Goal: Check status: Check status

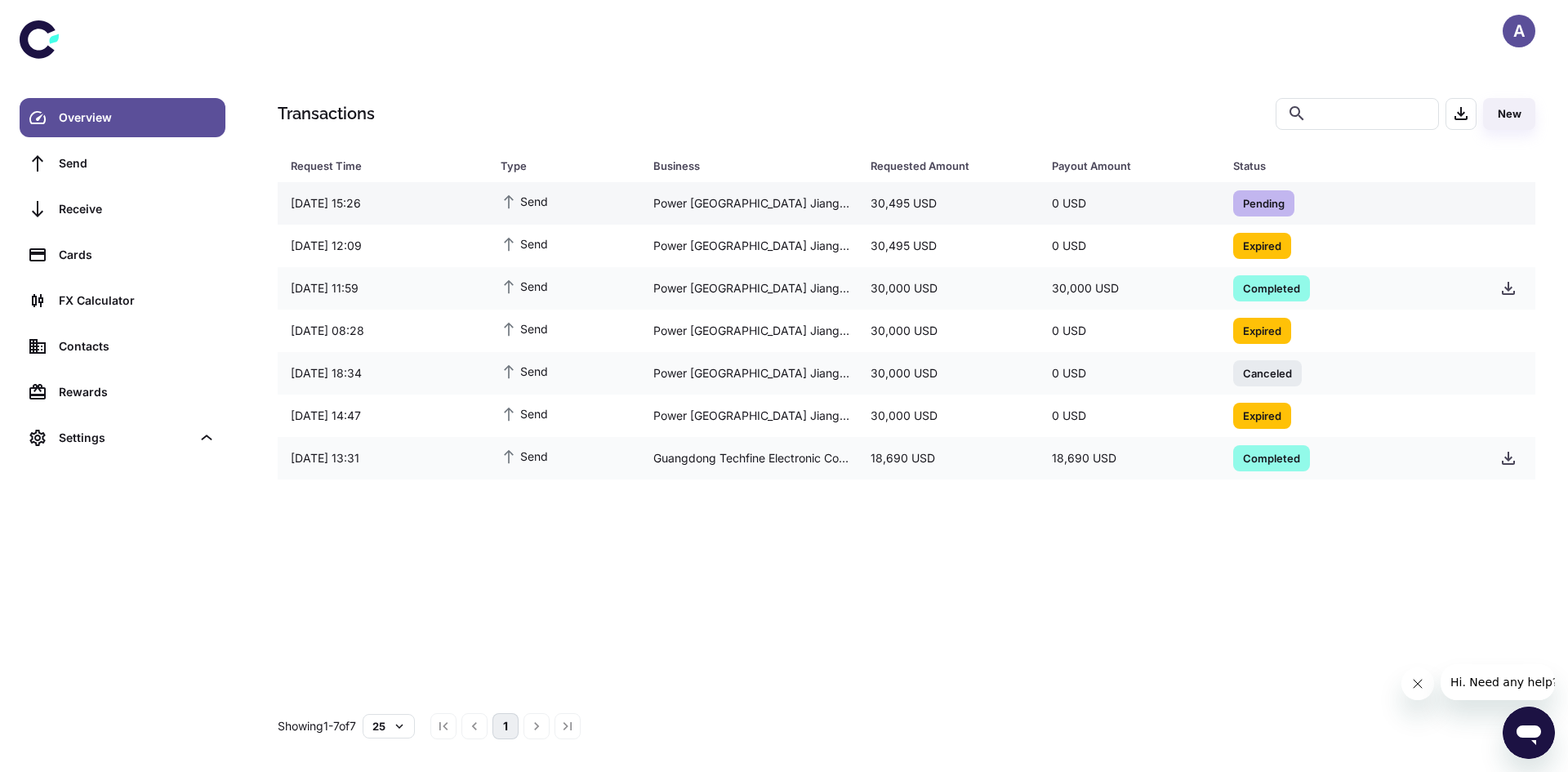
click at [829, 202] on div "Power [GEOGRAPHIC_DATA] Jiangxi Electric Power Construction Co., Ltd." at bounding box center [748, 204] width 217 height 31
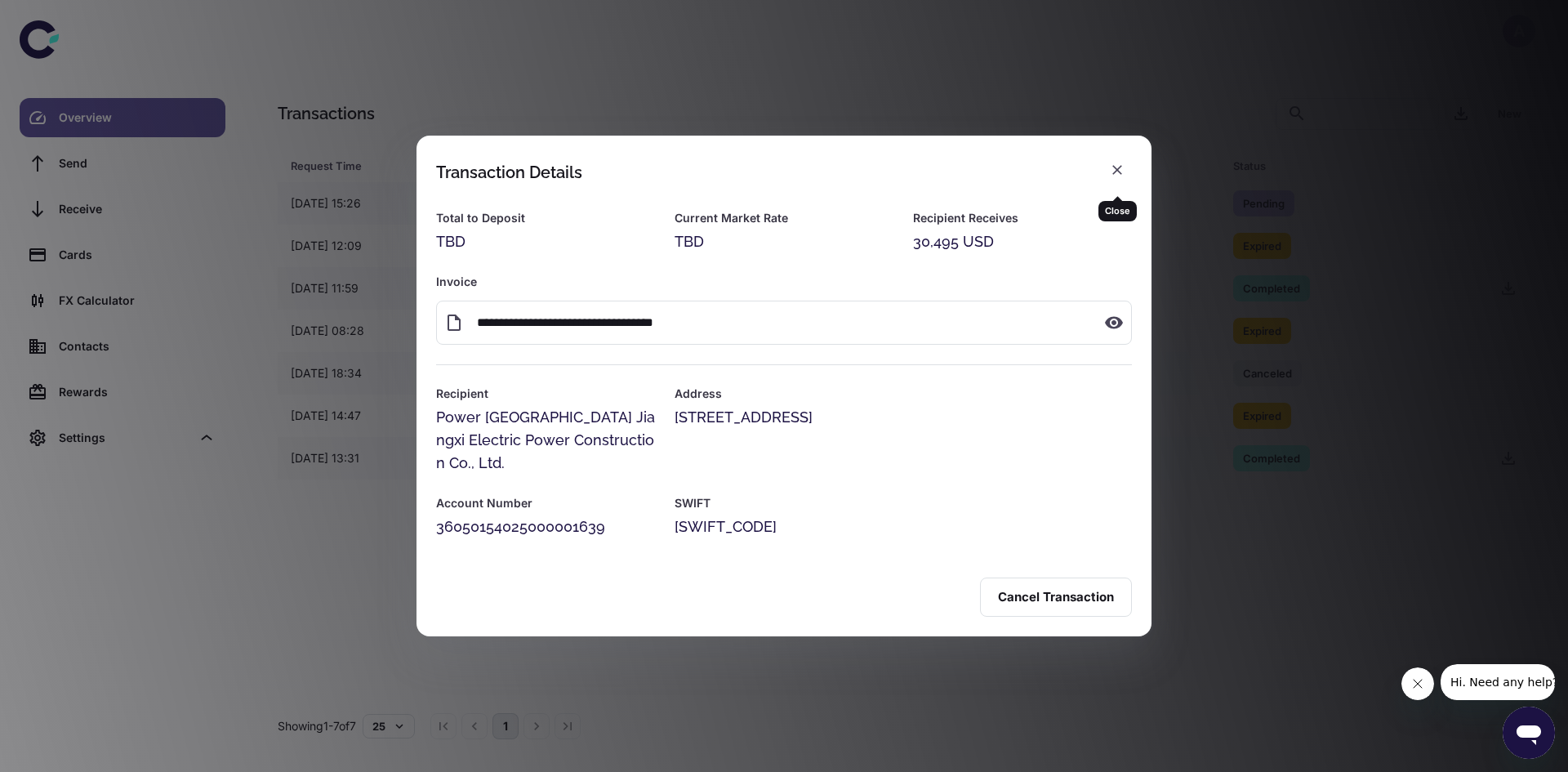
click at [1108, 173] on icon "button" at bounding box center [1117, 170] width 16 height 16
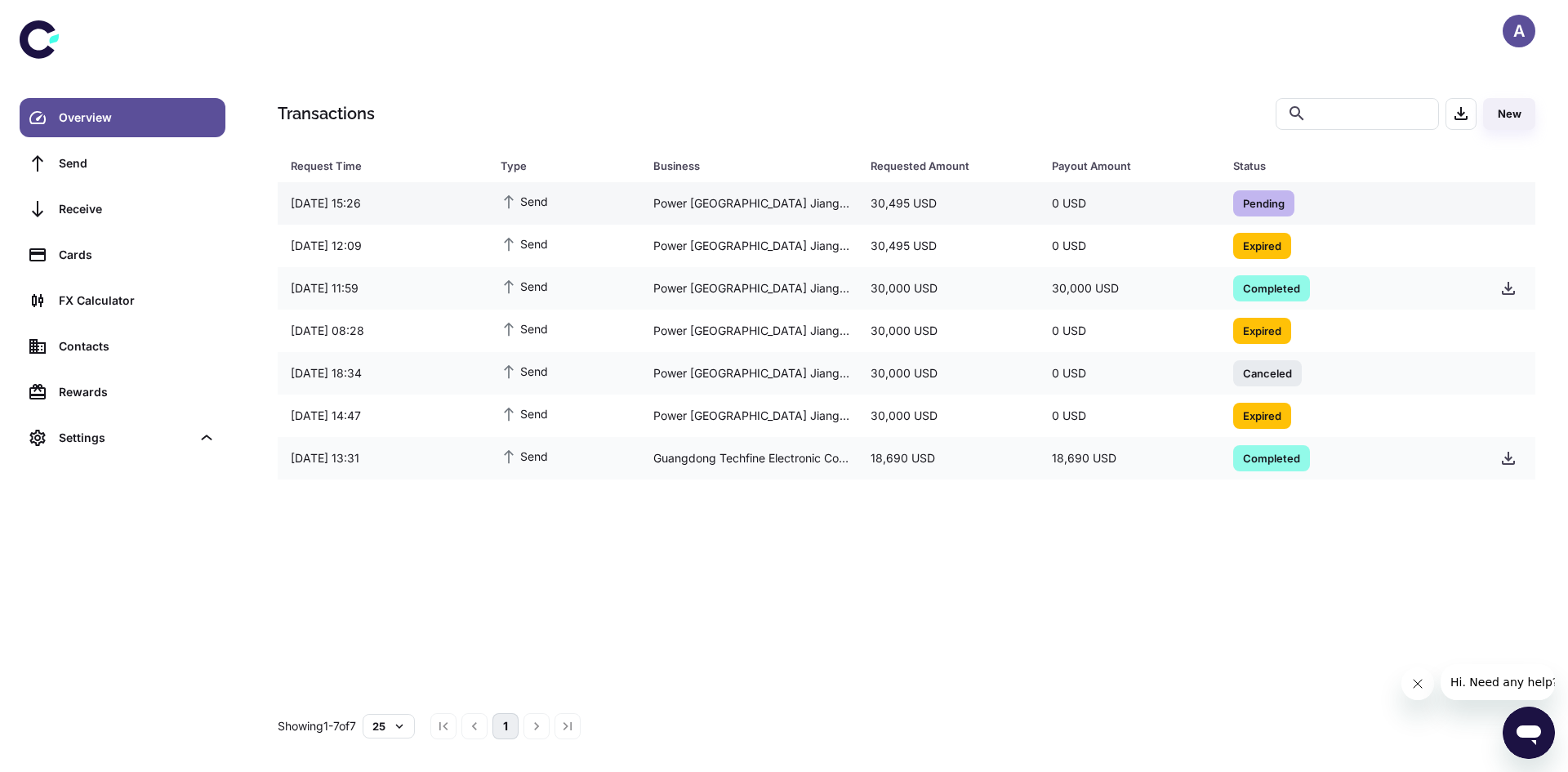
click at [1262, 216] on div "Pending" at bounding box center [1346, 203] width 254 height 39
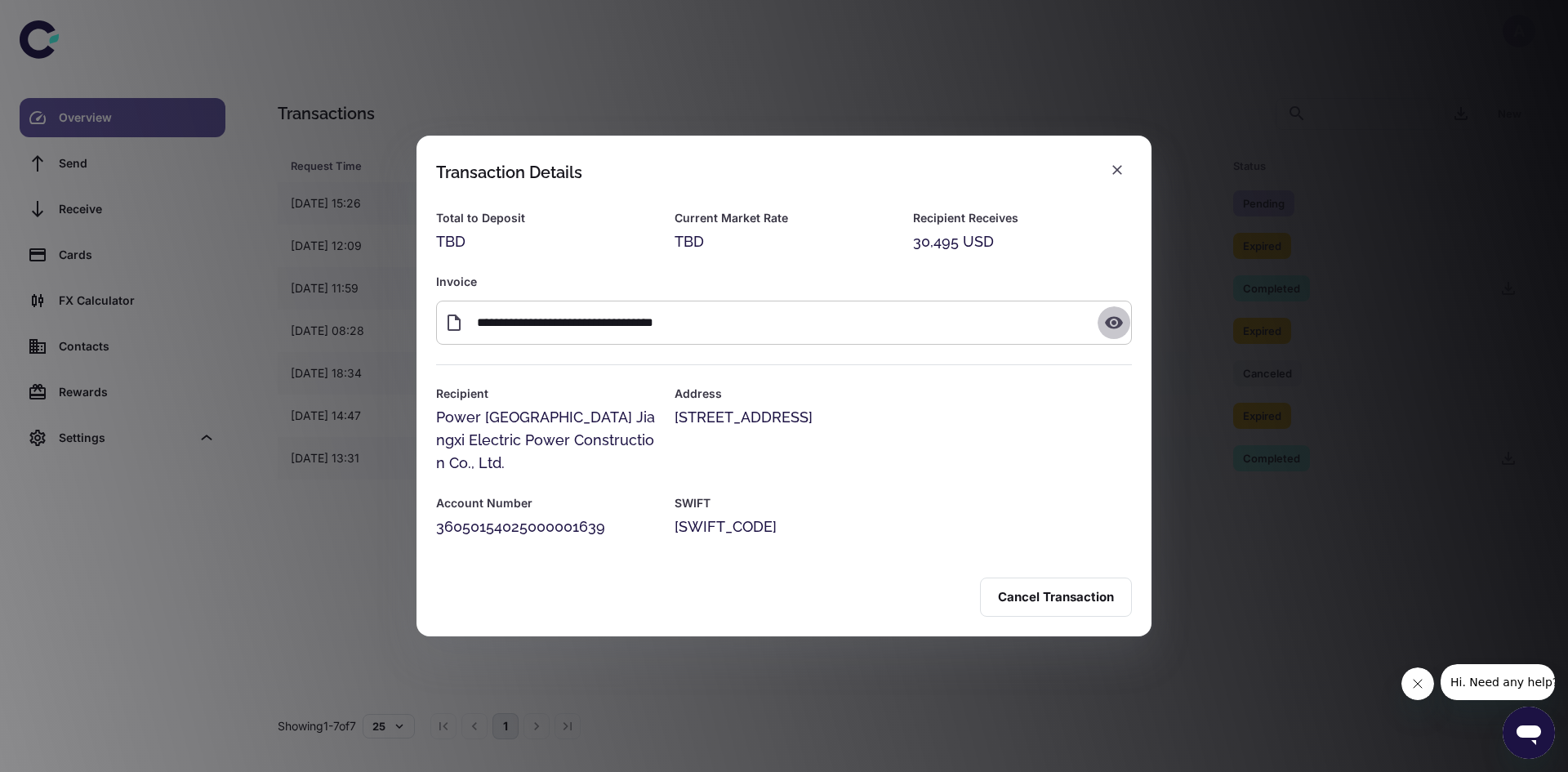
click at [1117, 329] on icon "button" at bounding box center [1114, 323] width 18 height 13
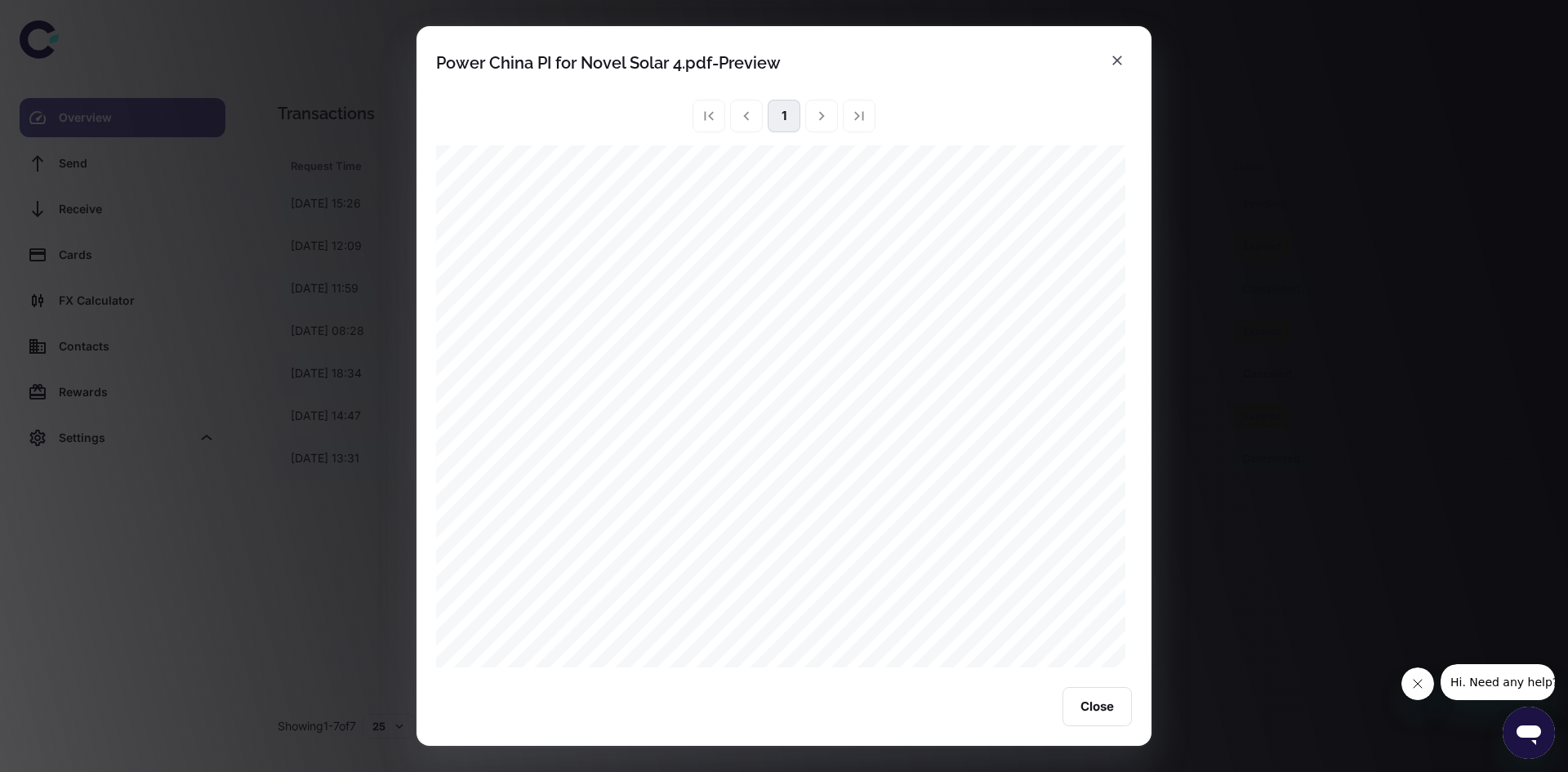
scroll to position [245, 0]
click at [1102, 701] on button "Close" at bounding box center [1097, 706] width 70 height 39
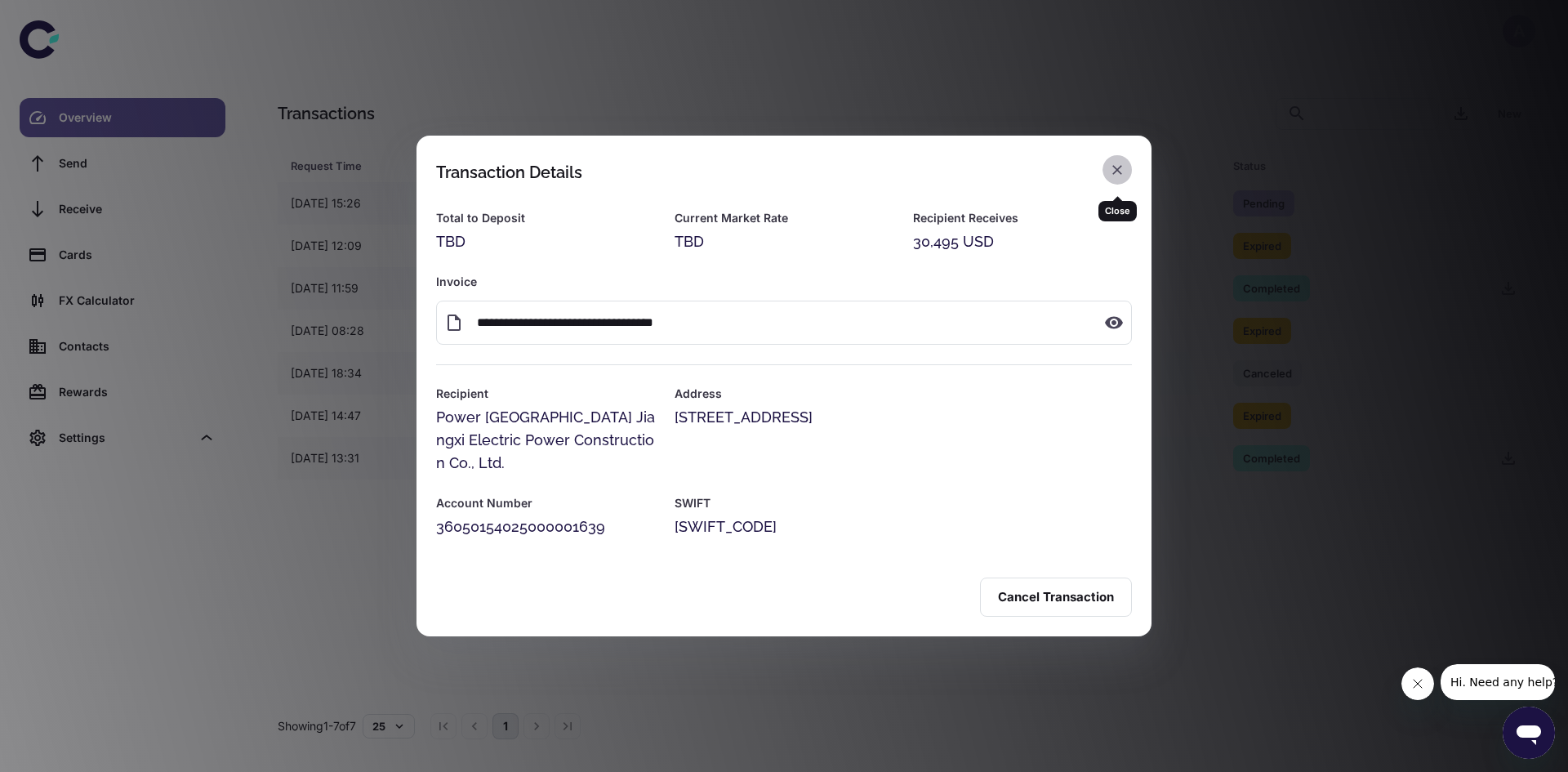
click at [1123, 177] on icon "button" at bounding box center [1117, 170] width 16 height 16
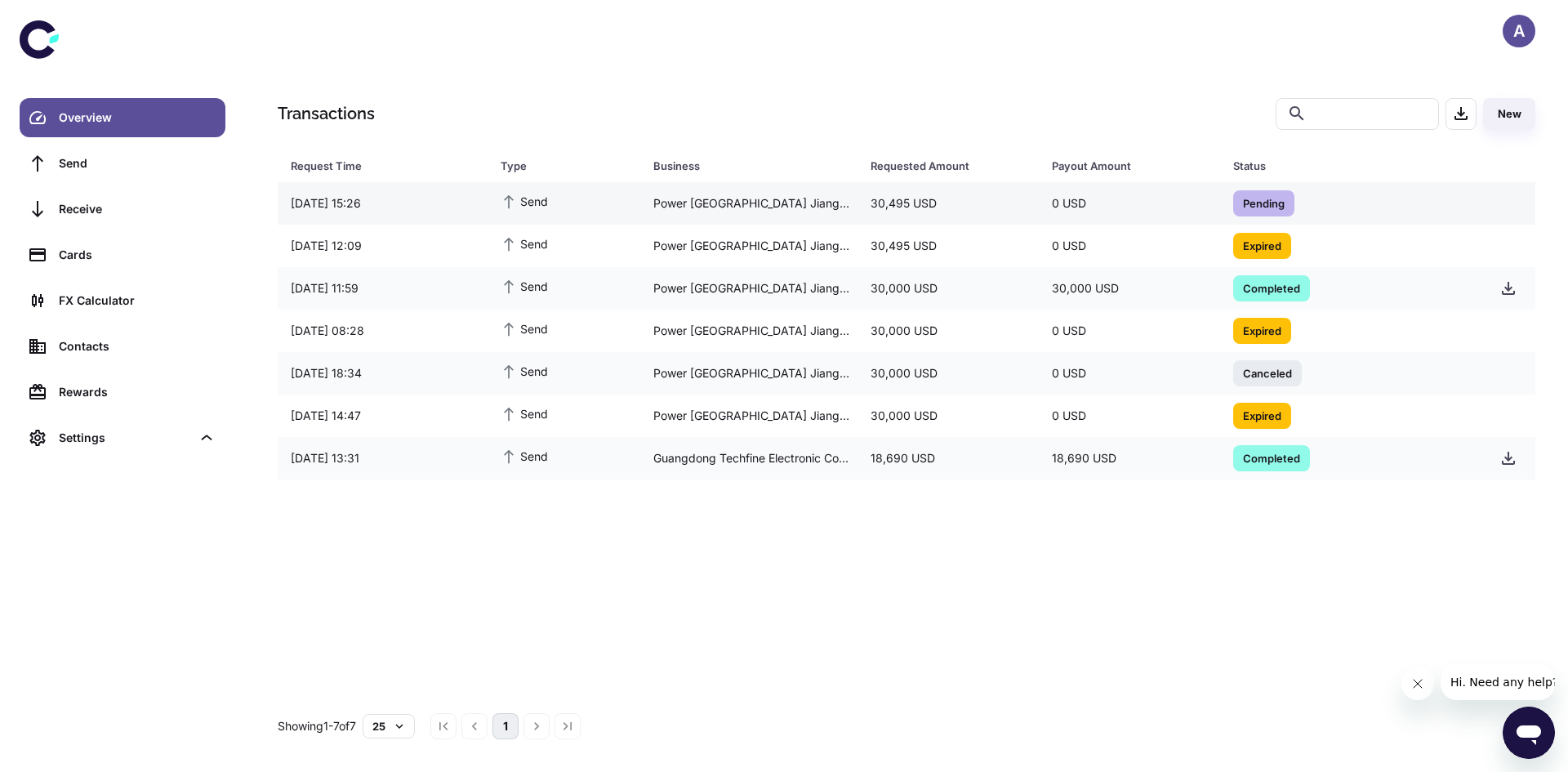
click at [1255, 195] on span "Pending" at bounding box center [1264, 203] width 62 height 16
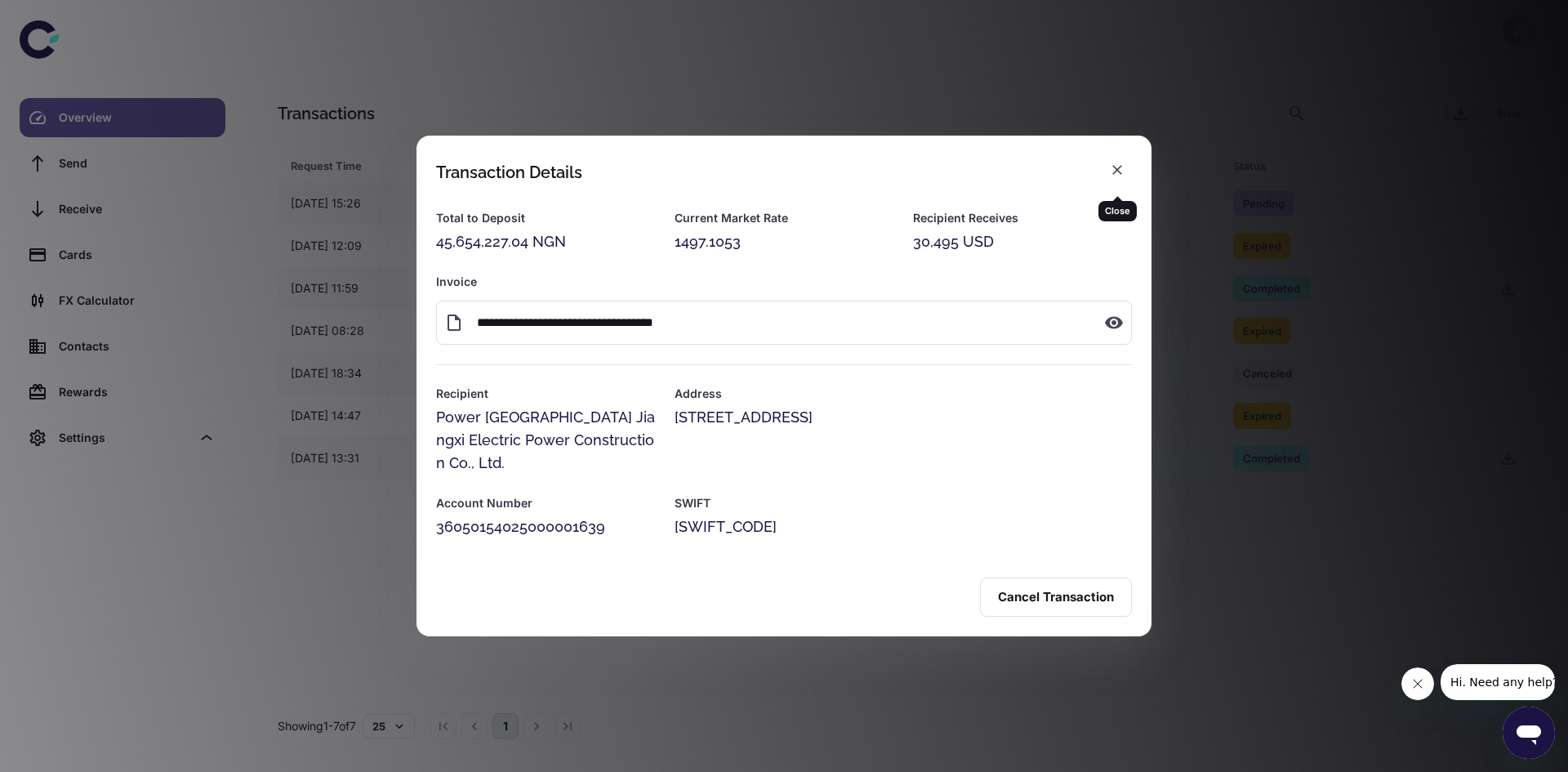
click at [1110, 175] on icon "button" at bounding box center [1117, 170] width 16 height 16
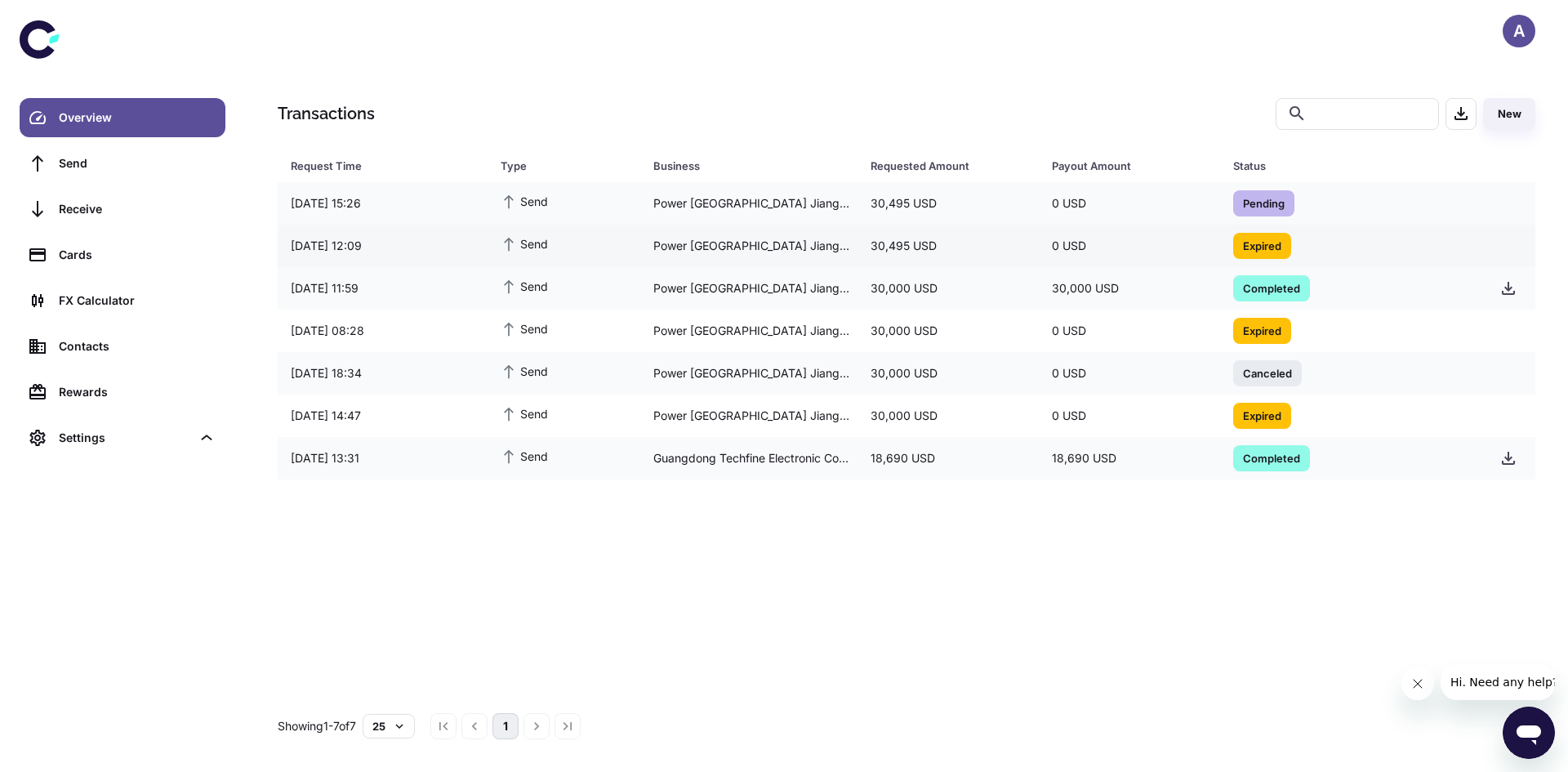
click at [1269, 241] on span "Expired" at bounding box center [1262, 245] width 58 height 16
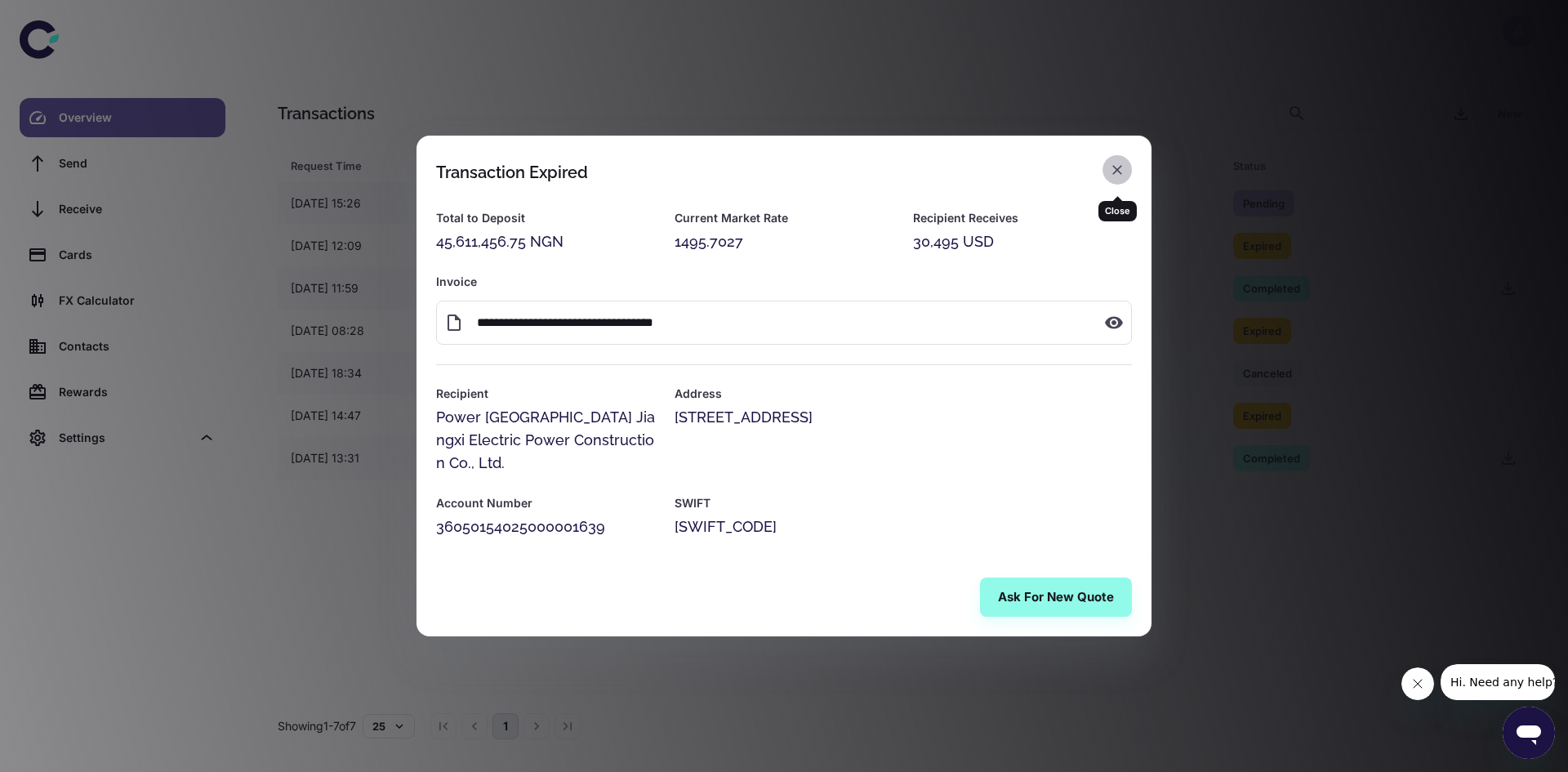
click at [1118, 178] on icon "button" at bounding box center [1117, 170] width 16 height 16
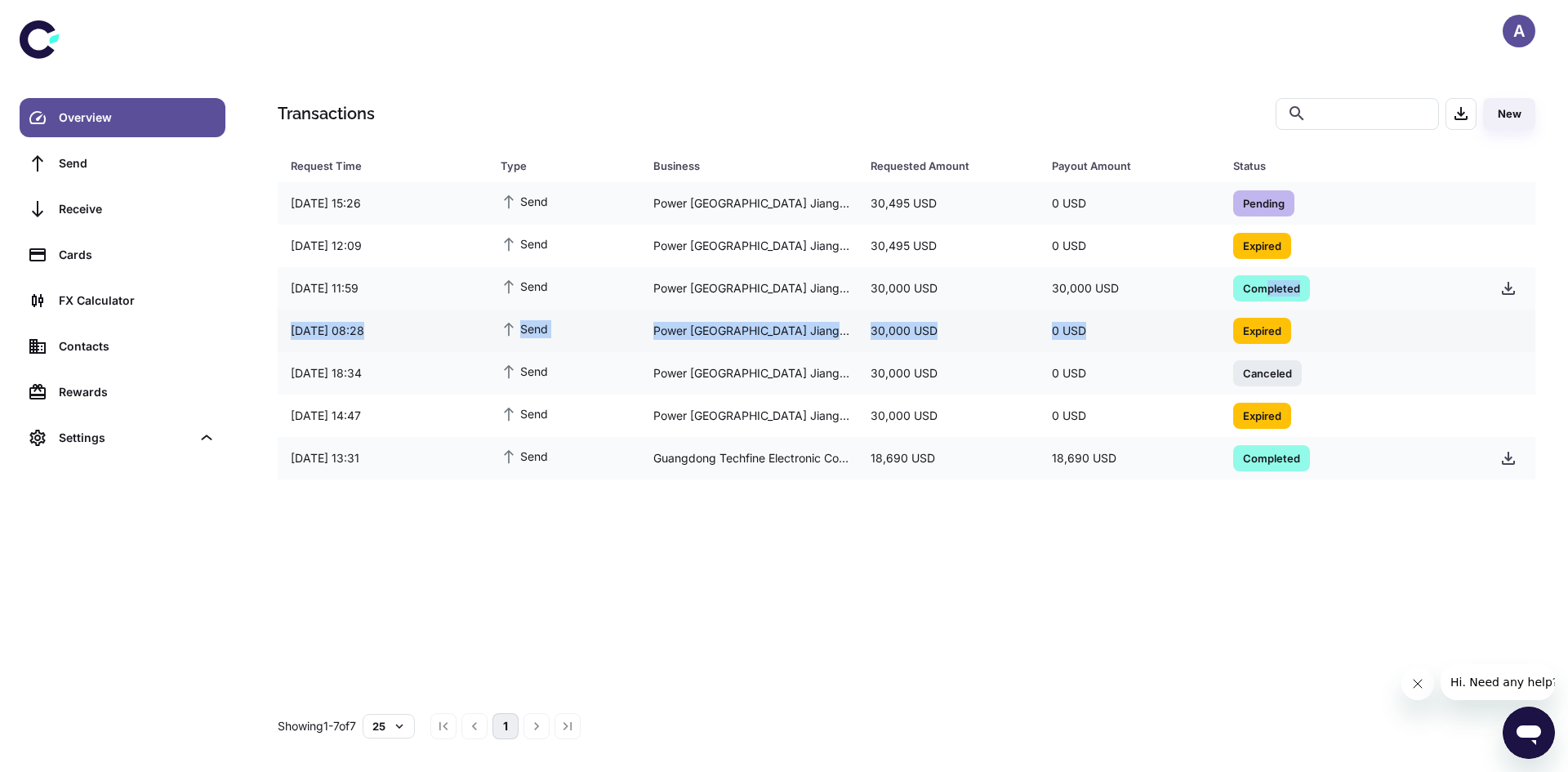
drag, startPoint x: 1263, startPoint y: 286, endPoint x: 1225, endPoint y: 348, distance: 72.7
click at [1225, 348] on tbody "26/09/2025 15:26 Send Power China Jiangxi Electric Power Construction Co., Ltd.…" at bounding box center [907, 330] width 1258 height 297
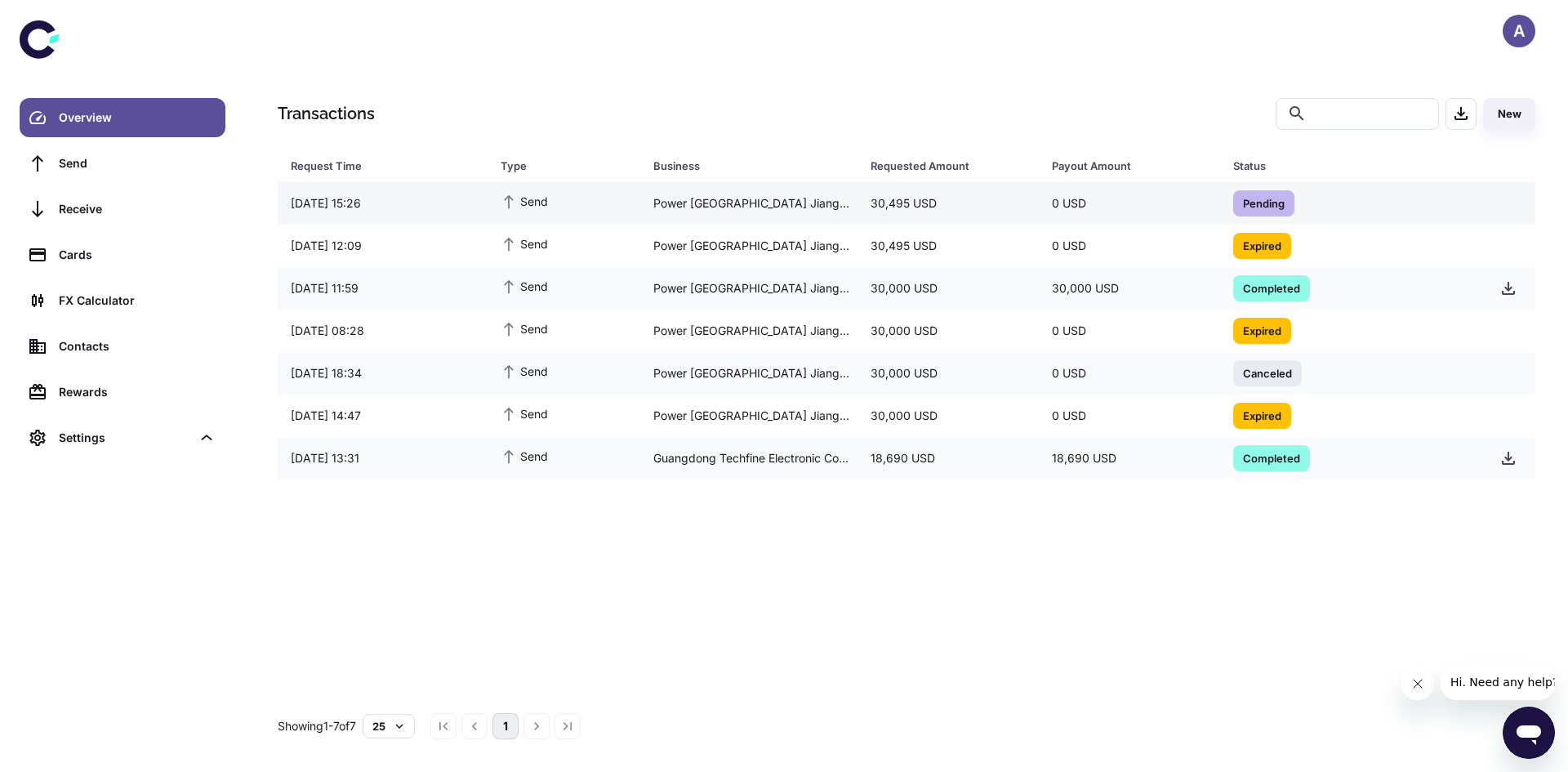
click at [1268, 200] on span "Pending" at bounding box center [1264, 203] width 62 height 16
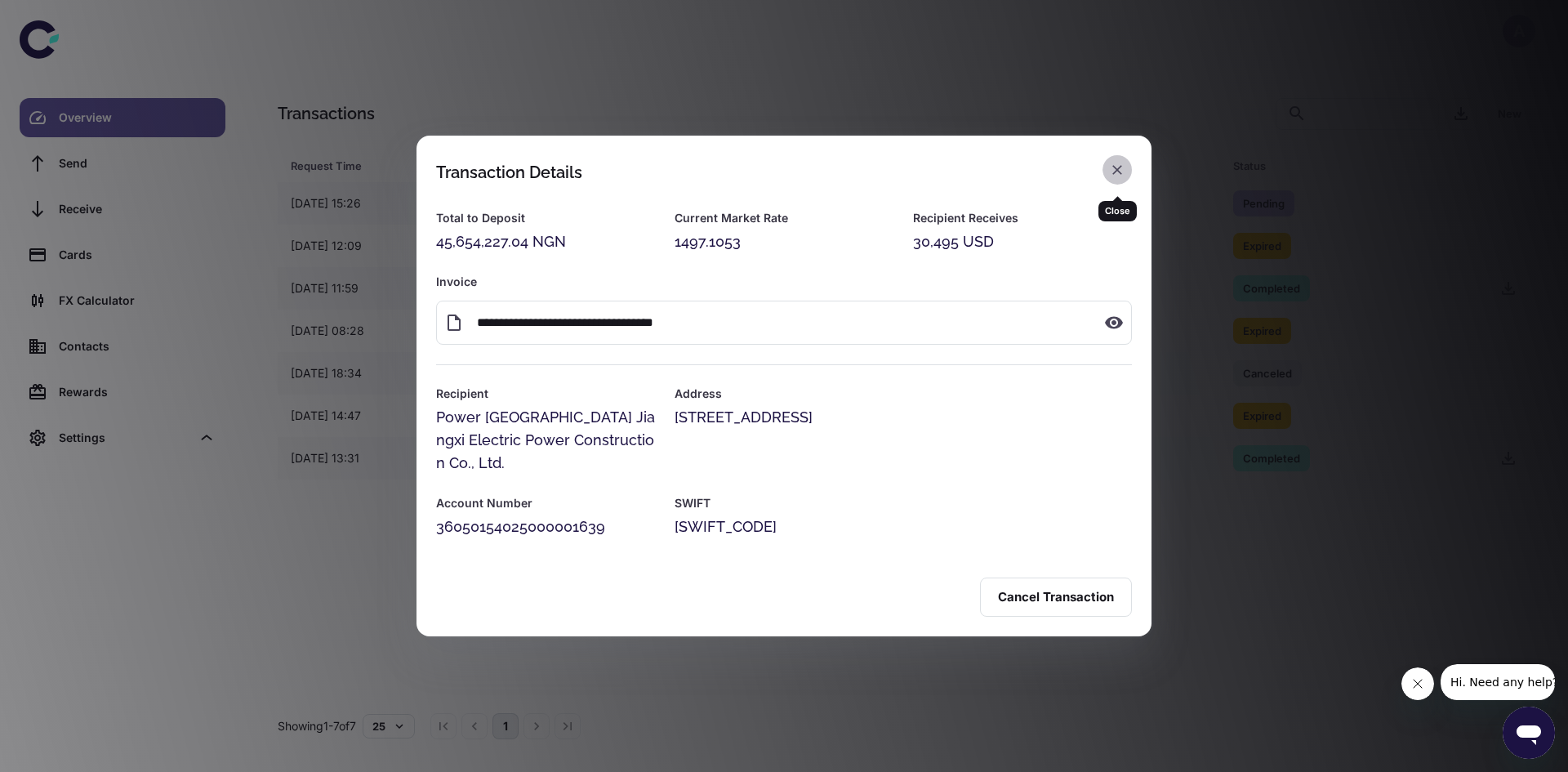
click at [1117, 172] on icon "button" at bounding box center [1117, 170] width 16 height 16
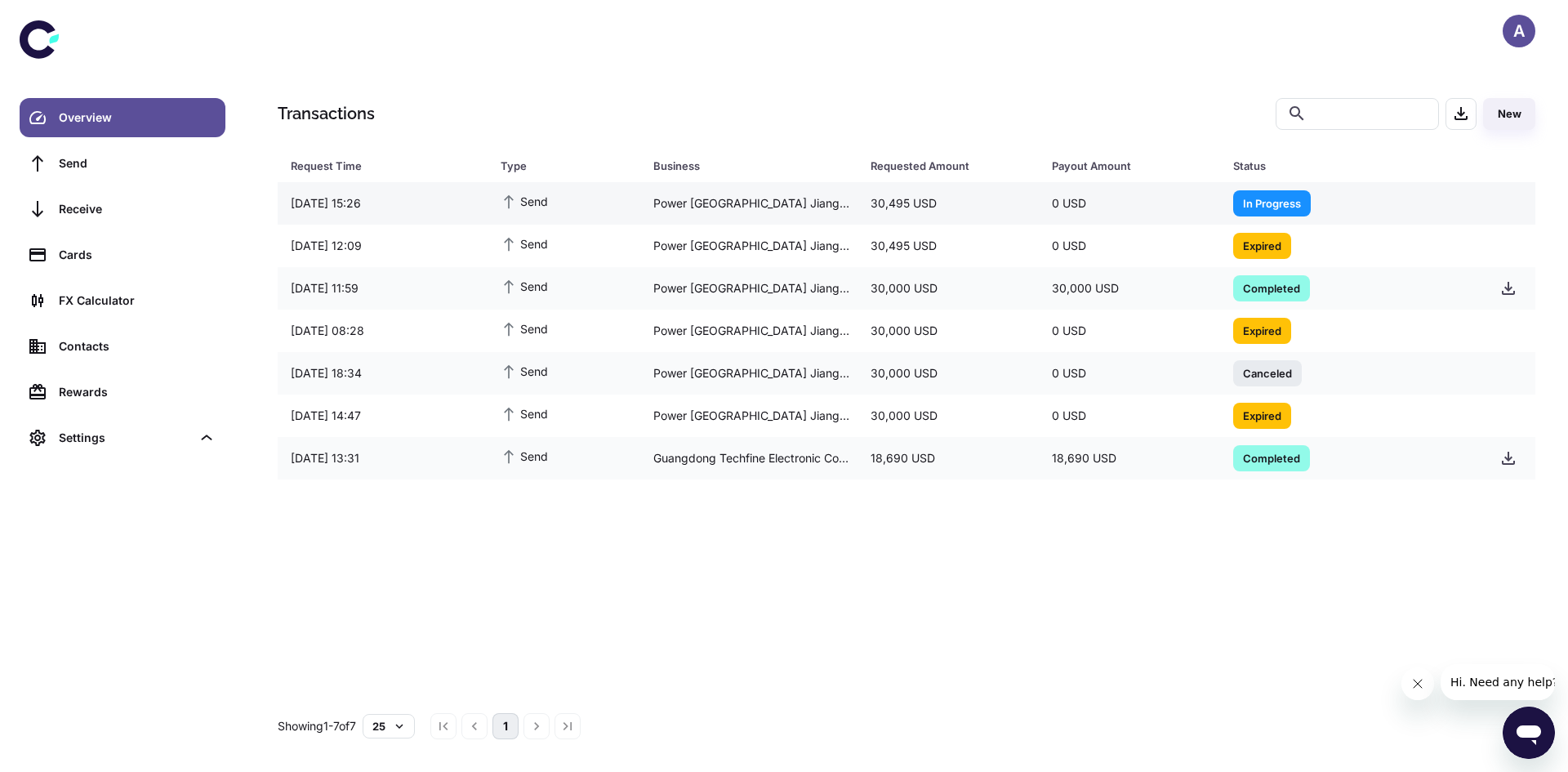
click at [1267, 195] on span "In Progress" at bounding box center [1272, 203] width 78 height 16
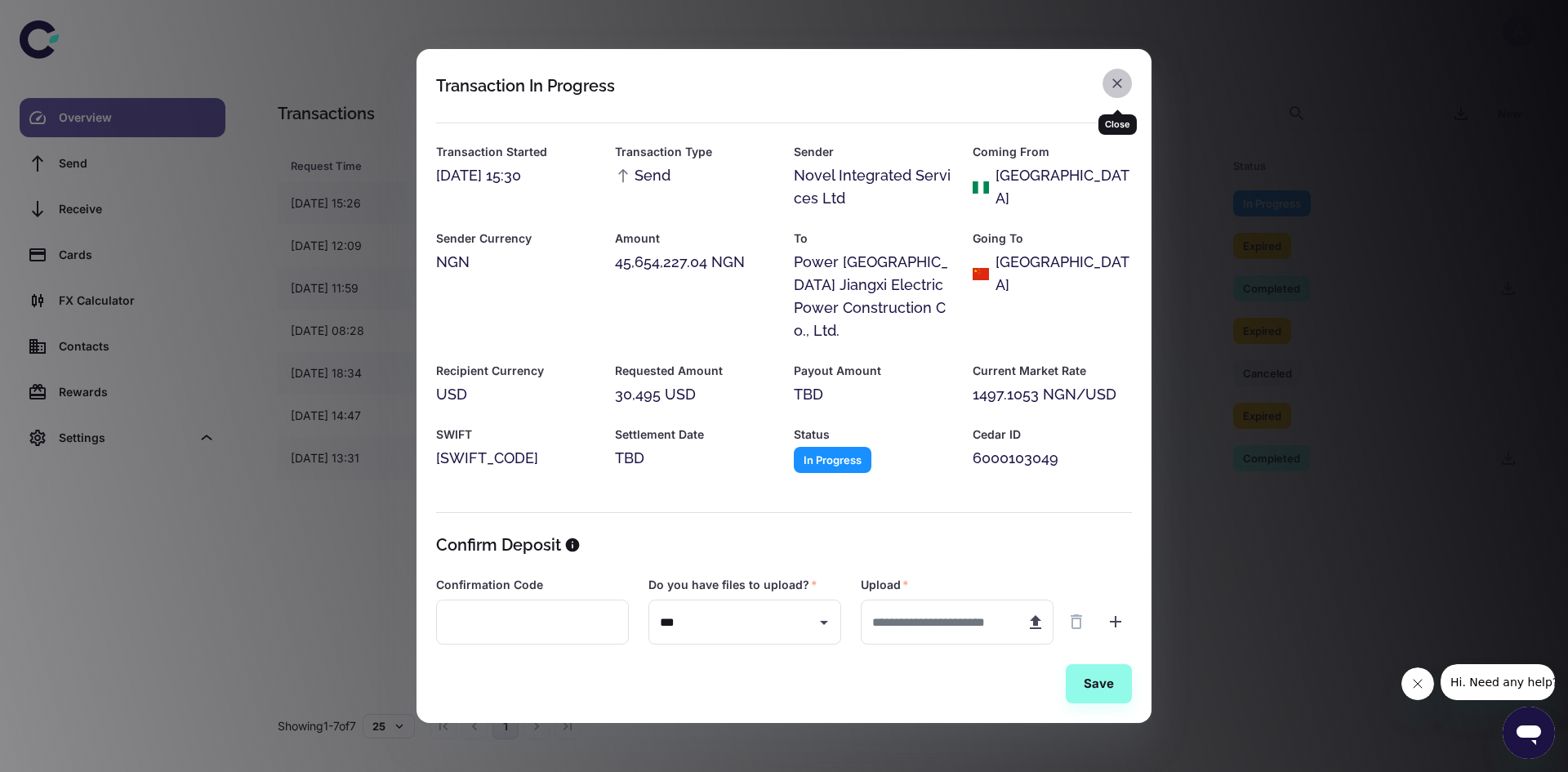
click at [1123, 91] on icon "button" at bounding box center [1117, 83] width 16 height 16
